Goal: Find contact information: Find contact information

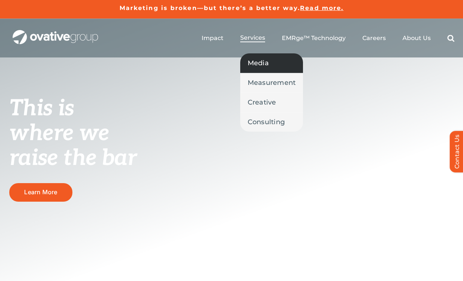
click at [255, 66] on span "Media" at bounding box center [258, 63] width 21 height 10
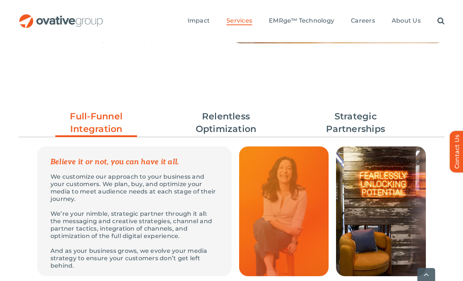
scroll to position [216, 0]
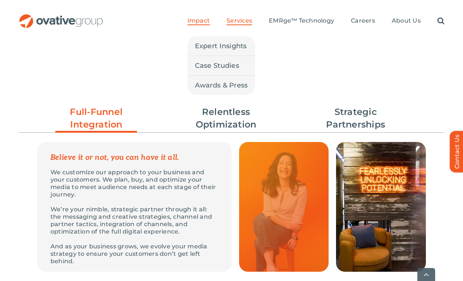
click at [194, 18] on span "Impact" at bounding box center [198, 20] width 22 height 7
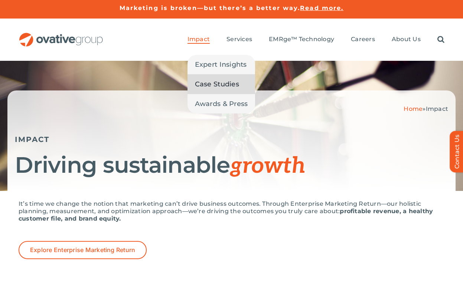
click at [212, 89] on span "Case Studies" at bounding box center [217, 84] width 44 height 10
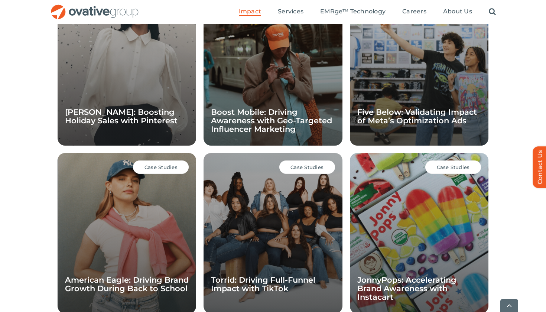
scroll to position [580, 0]
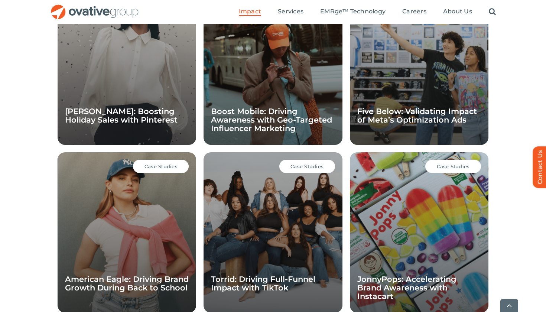
click at [451, 182] on div "Case Studies JonnyPops: Accelerating Brand Awareness with Instacart" at bounding box center [419, 232] width 138 height 160
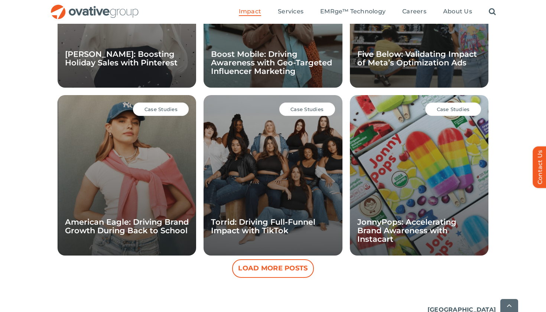
click at [274, 272] on button "Load More Posts" at bounding box center [273, 268] width 82 height 19
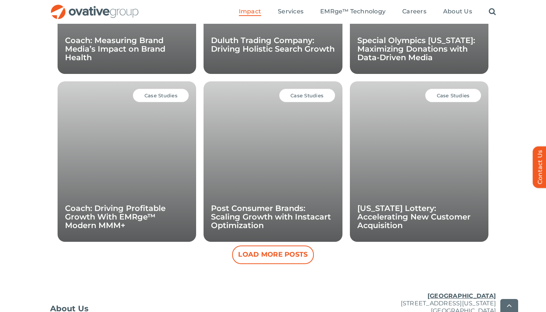
scroll to position [996, 0]
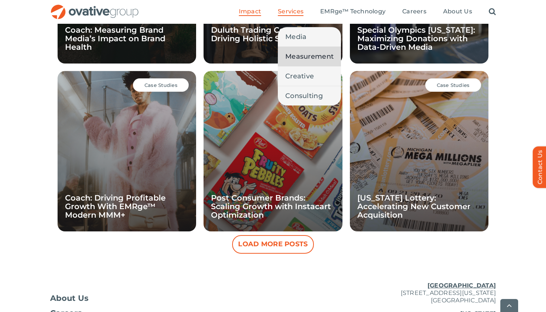
click at [311, 59] on span "Measurement" at bounding box center [309, 56] width 48 height 10
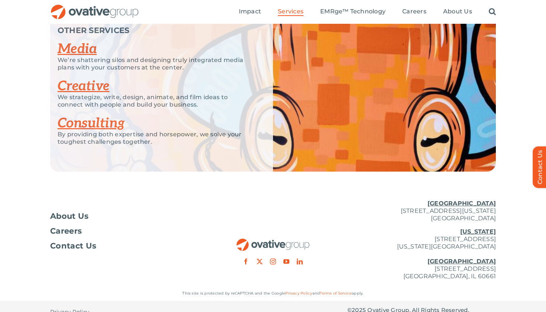
scroll to position [1472, 0]
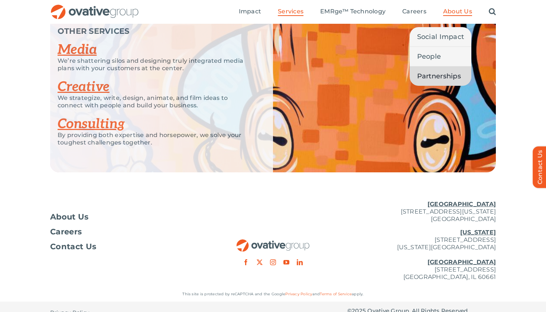
click at [437, 71] on link "Partnerships" at bounding box center [440, 75] width 62 height 19
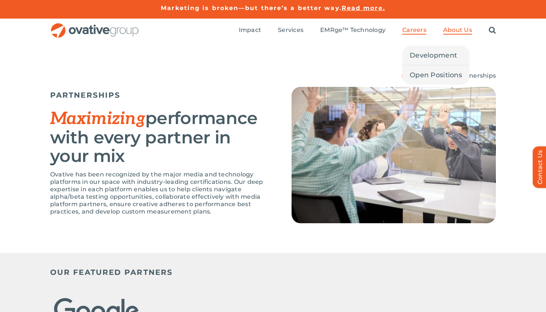
click at [419, 33] on span "Careers" at bounding box center [414, 29] width 24 height 7
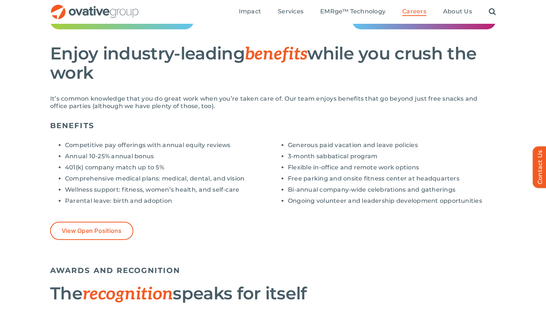
scroll to position [503, 0]
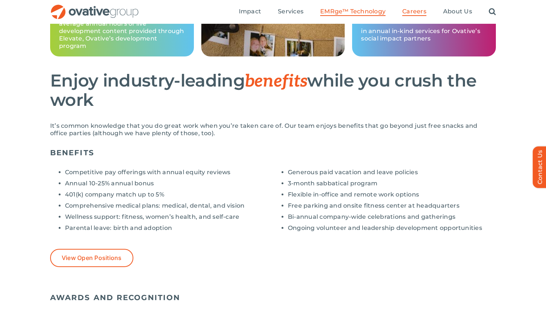
click at [374, 10] on span "EMRge™ Technology" at bounding box center [352, 11] width 65 height 7
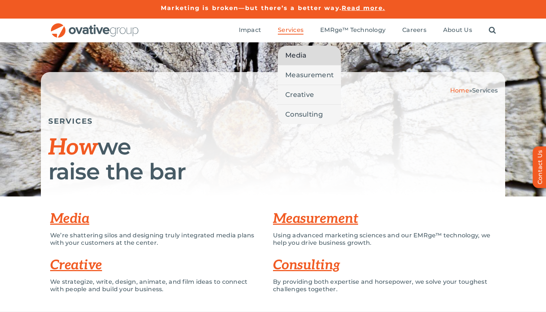
click at [297, 55] on span "Media" at bounding box center [295, 55] width 21 height 10
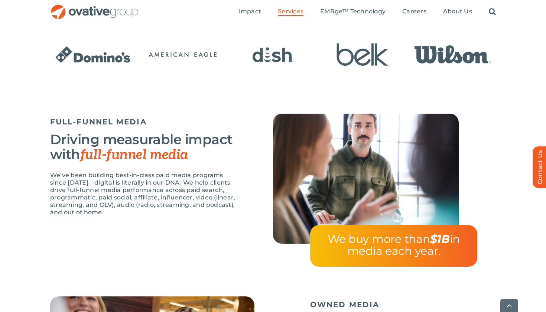
scroll to position [565, 0]
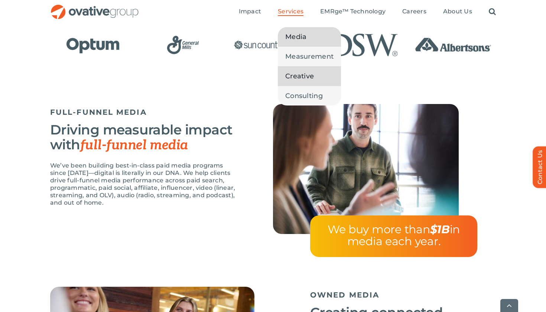
click at [301, 74] on span "Creative" at bounding box center [299, 76] width 29 height 10
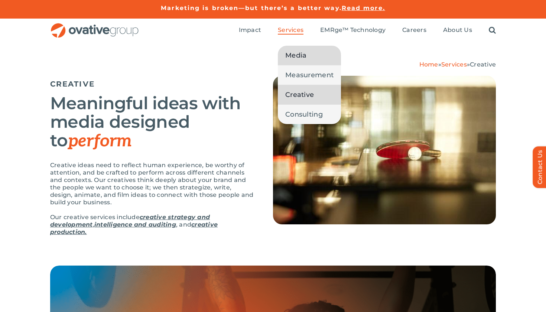
click at [295, 56] on span "Media" at bounding box center [295, 55] width 21 height 10
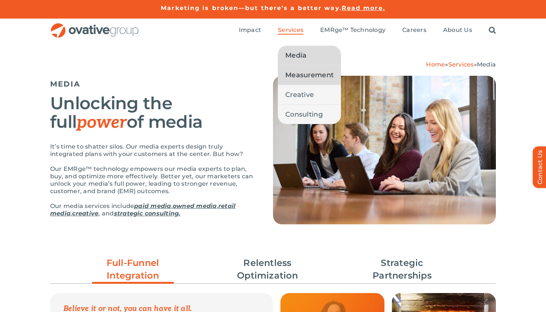
click at [304, 76] on span "Measurement" at bounding box center [309, 75] width 48 height 10
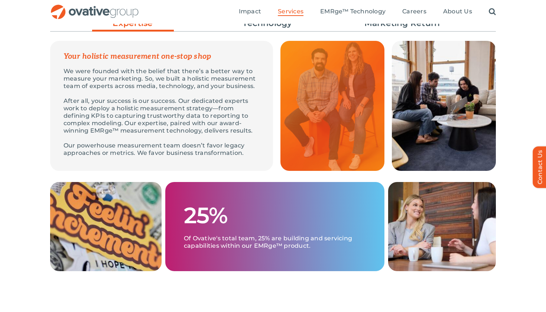
scroll to position [232, 0]
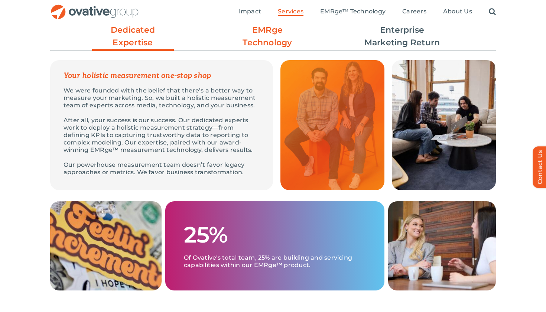
click at [259, 41] on link "EMRge Technology" at bounding box center [267, 36] width 82 height 25
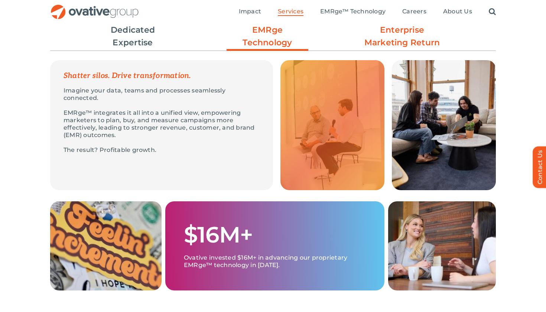
click at [407, 36] on link "Enterprise Marketing Return" at bounding box center [402, 36] width 82 height 25
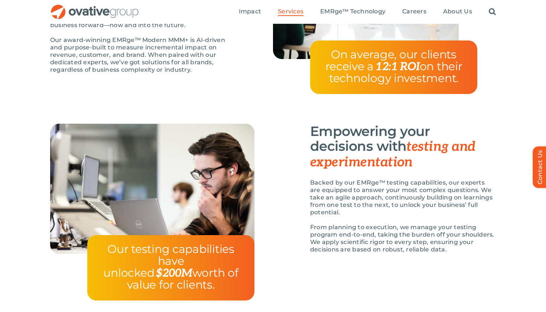
scroll to position [721, 0]
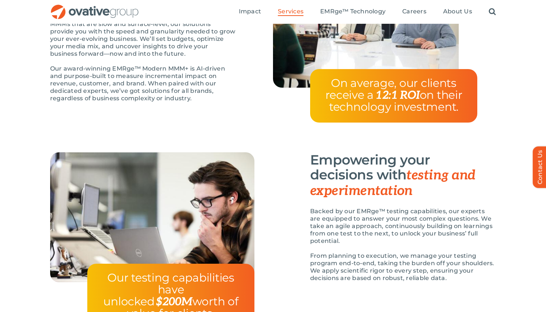
click at [60, 9] on img "OG_Full_horizontal_RGB" at bounding box center [94, 11] width 89 height 15
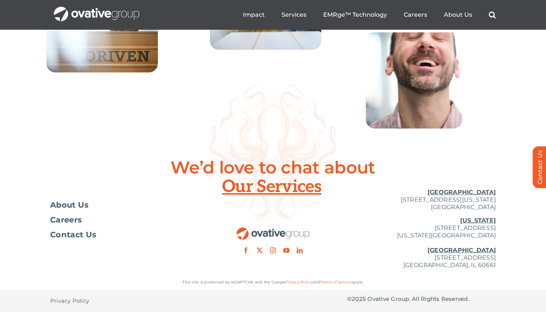
scroll to position [2721, 0]
click at [82, 207] on span "About Us" at bounding box center [69, 204] width 39 height 7
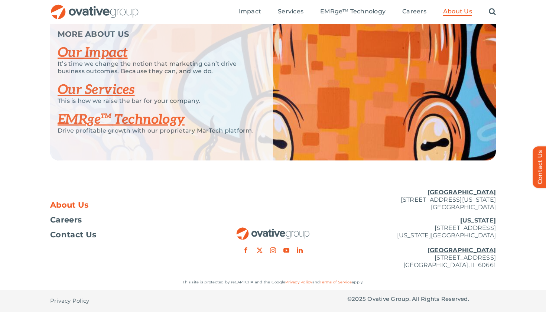
scroll to position [1598, 0]
drag, startPoint x: 379, startPoint y: 256, endPoint x: 504, endPoint y: 255, distance: 124.7
click at [505, 255] on div "About Us Careers Contact Us [GEOGRAPHIC_DATA] [STREET_ADDRESS][GEOGRAPHIC_DATA]…" at bounding box center [273, 229] width 546 height 92
copy p "[STREET_ADDRESS]"
